Goal: Information Seeking & Learning: Learn about a topic

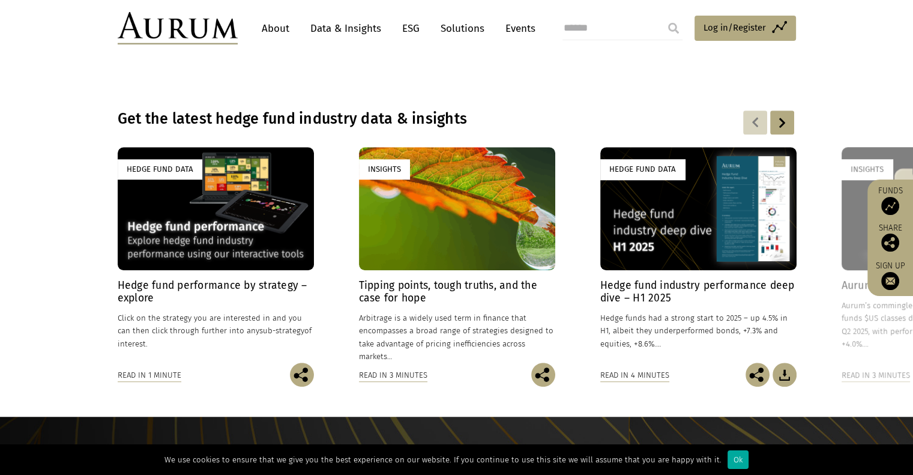
scroll to position [840, 0]
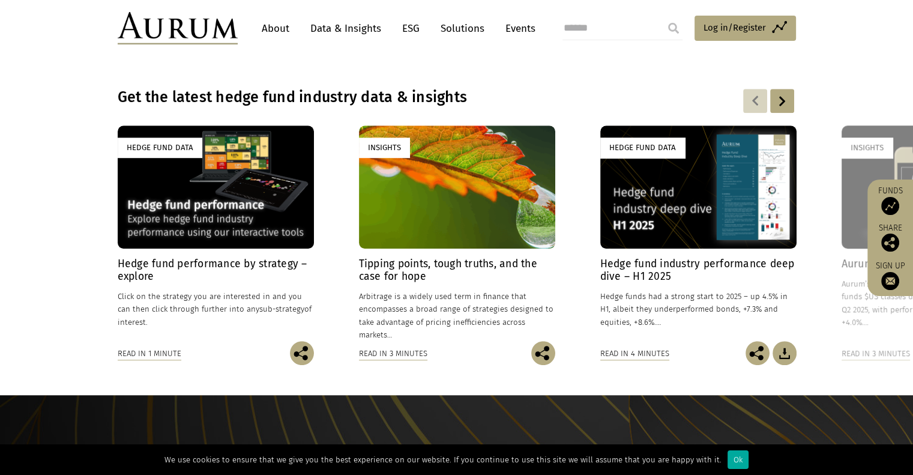
click at [229, 211] on div "Hedge Fund Data" at bounding box center [216, 186] width 196 height 122
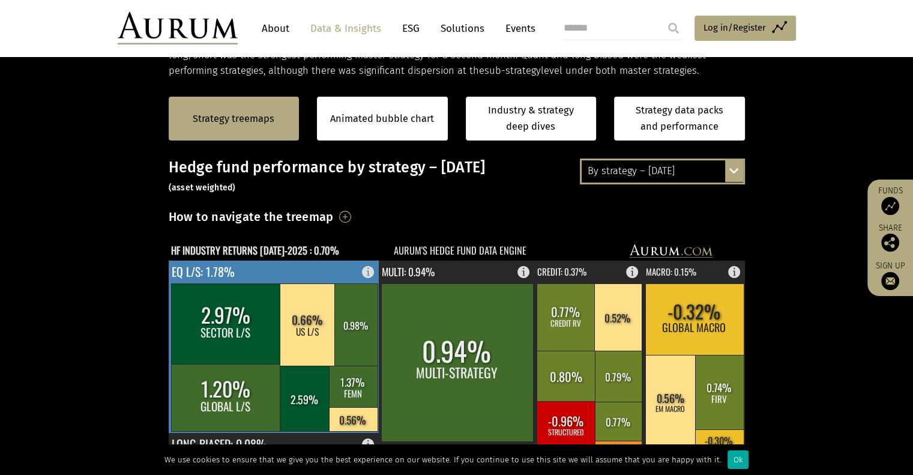
scroll to position [240, 0]
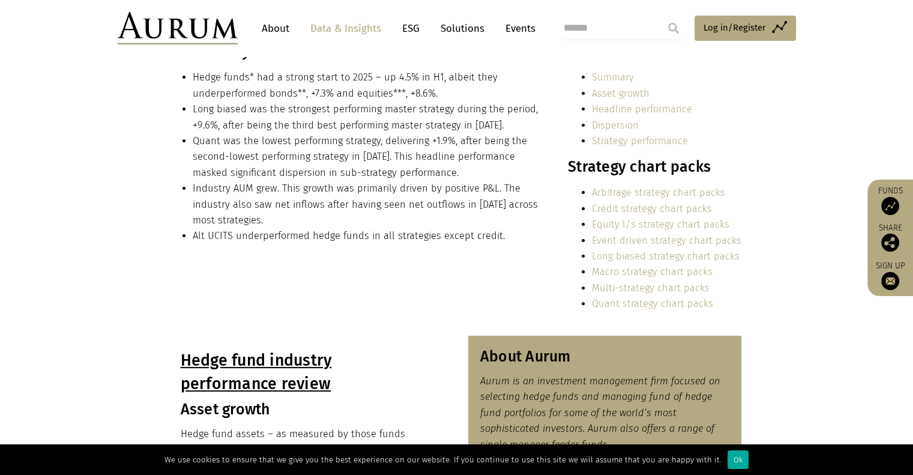
scroll to position [360, 0]
